Goal: Find specific page/section: Find specific page/section

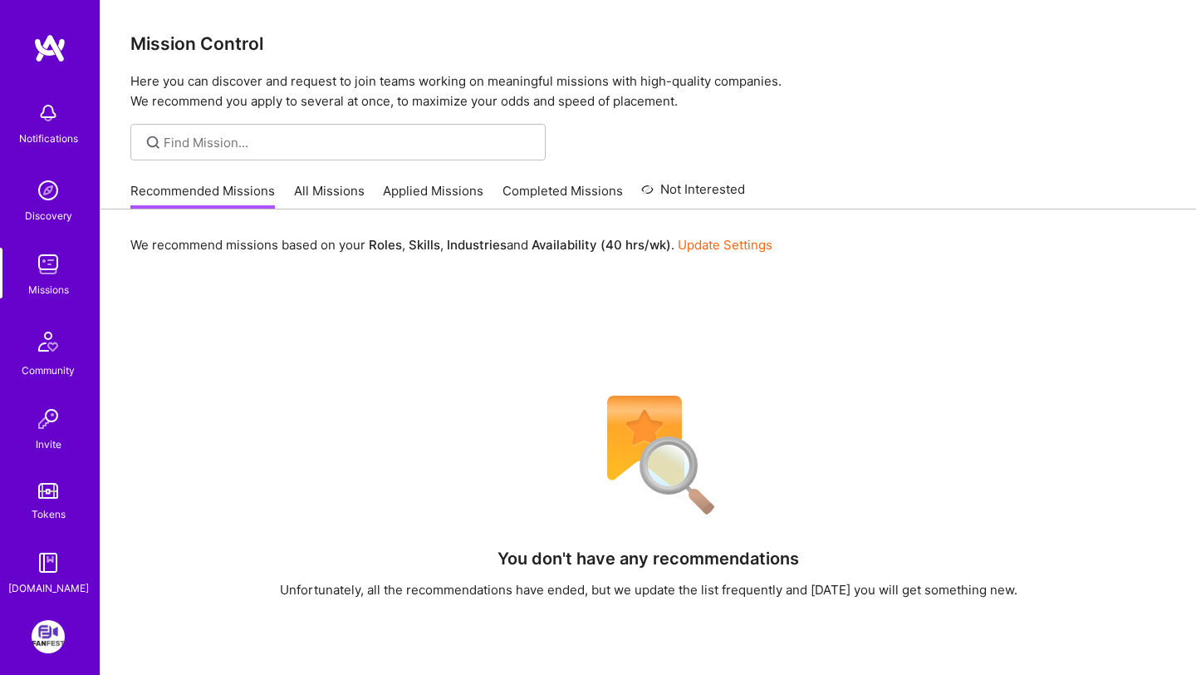
click at [330, 187] on link "All Missions" at bounding box center [329, 195] width 71 height 27
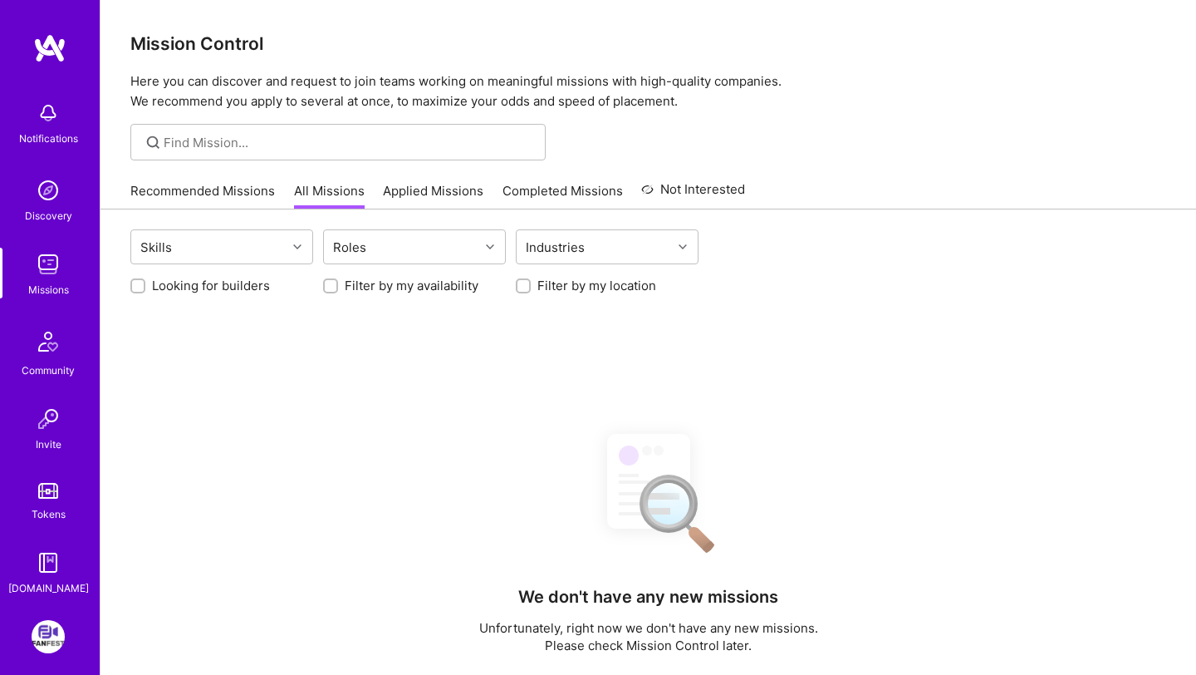
click at [441, 190] on link "Applied Missions" at bounding box center [433, 195] width 101 height 27
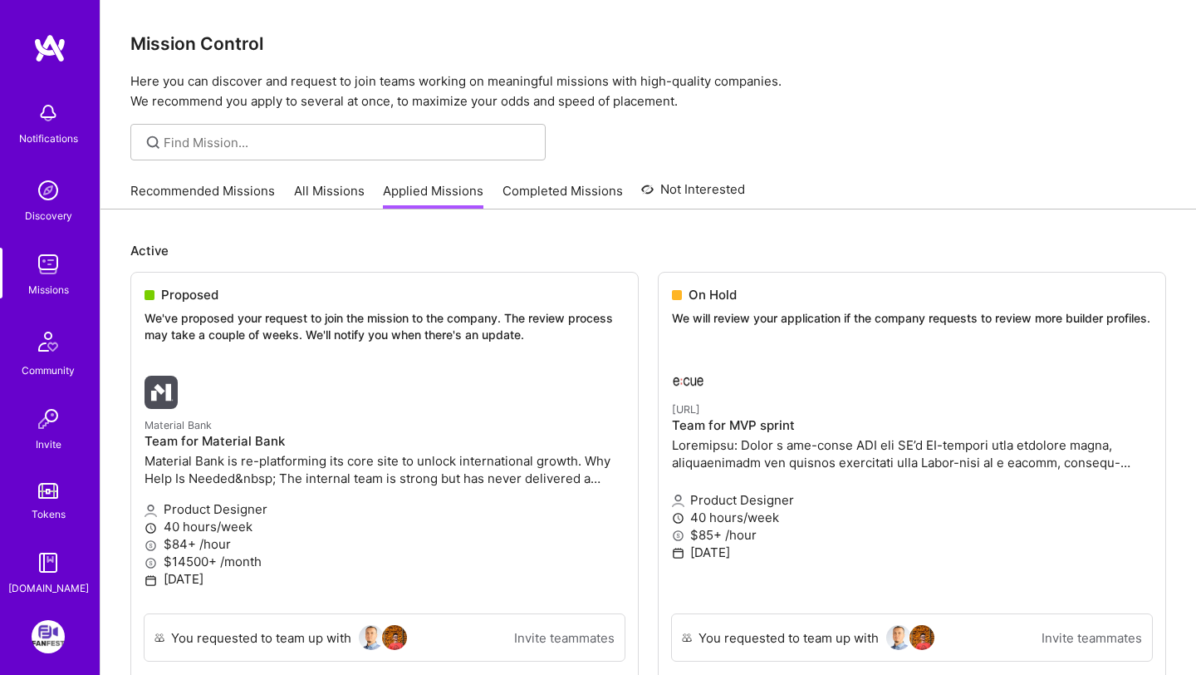
click at [338, 191] on link "All Missions" at bounding box center [329, 195] width 71 height 27
